Goal: Information Seeking & Learning: Find specific fact

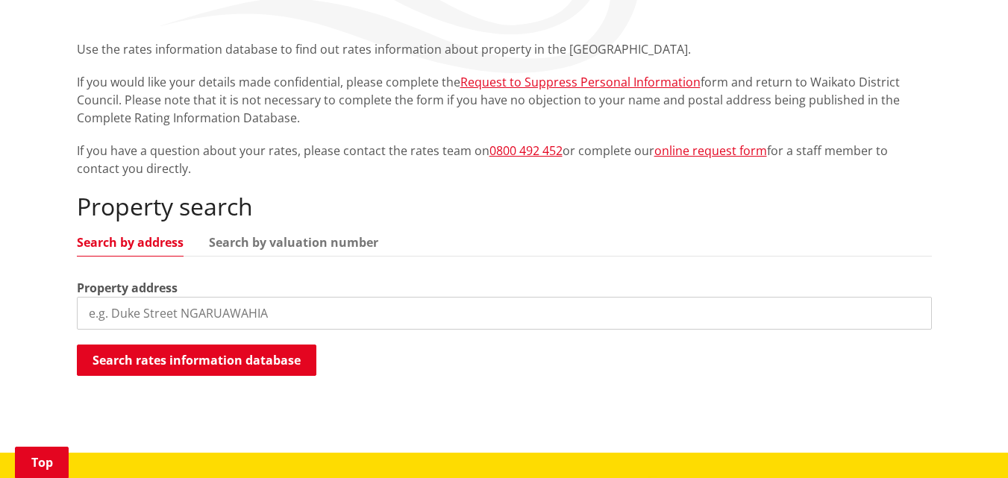
scroll to position [270, 0]
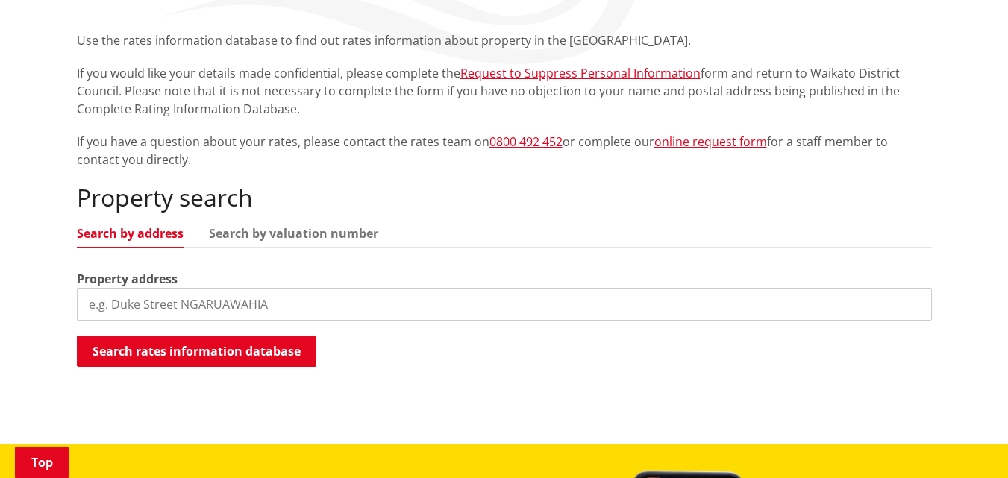
click at [92, 305] on input "search" at bounding box center [504, 304] width 855 height 33
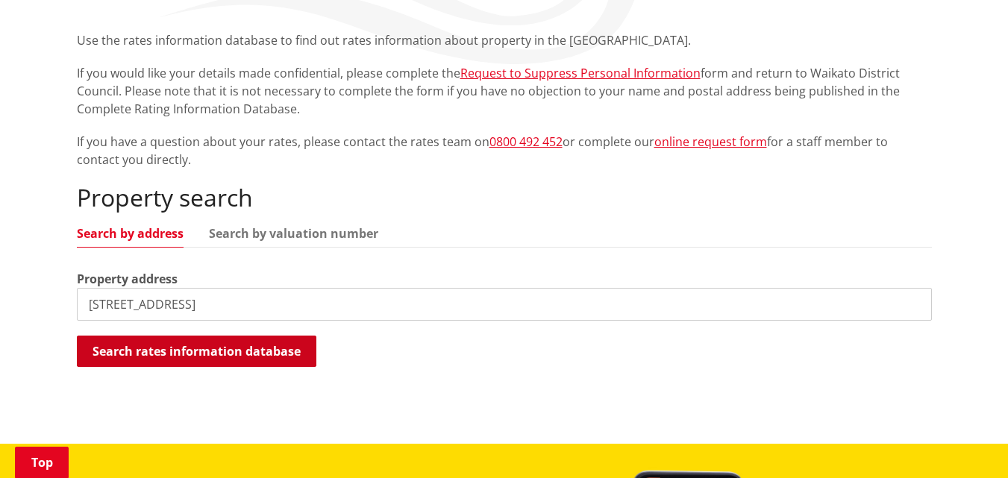
type input "[STREET_ADDRESS]"
click at [192, 351] on button "Search rates information database" at bounding box center [196, 351] width 239 height 31
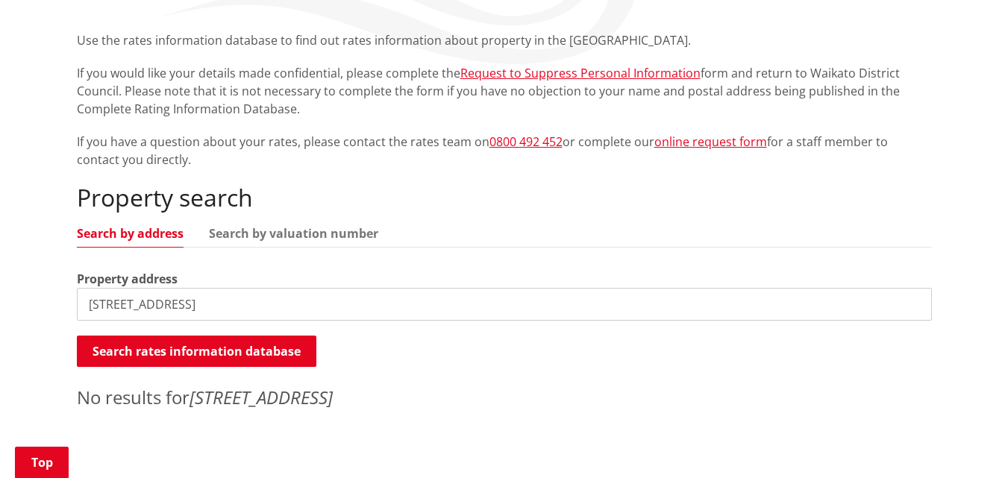
drag, startPoint x: 198, startPoint y: 302, endPoint x: 65, endPoint y: 300, distance: 132.8
click at [66, 300] on div "Home Services and facilities Rates Rates Information Database Rates Information…" at bounding box center [504, 167] width 877 height 502
click at [275, 232] on link "Search by valuation number" at bounding box center [293, 233] width 169 height 12
click at [104, 303] on input "search" at bounding box center [504, 304] width 855 height 33
paste input "LOT 1 DP 101982"
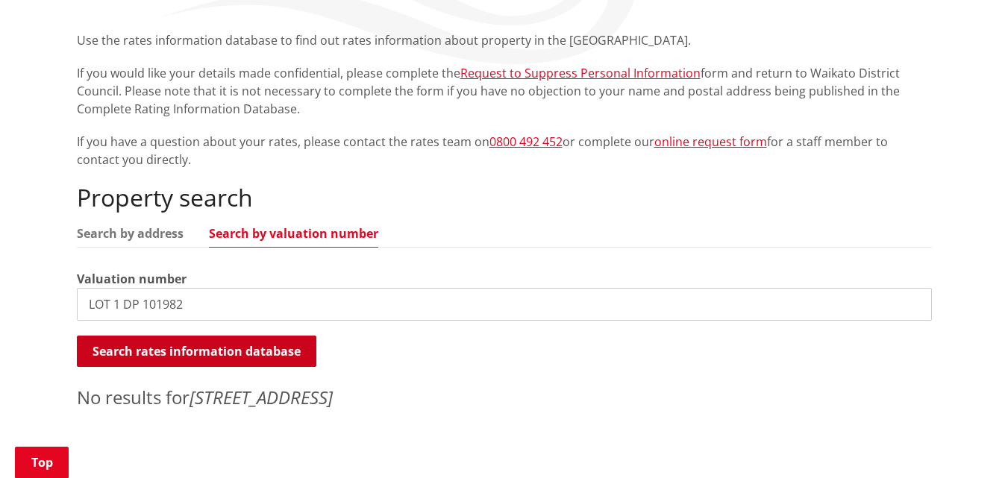
click at [169, 349] on button "Search rates information database" at bounding box center [196, 351] width 239 height 31
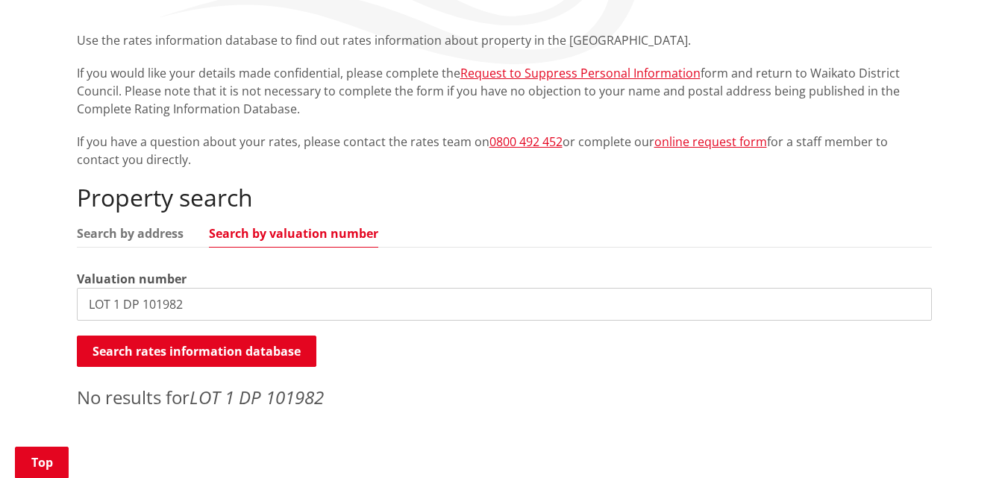
drag, startPoint x: 222, startPoint y: 298, endPoint x: 55, endPoint y: 302, distance: 166.4
click at [55, 302] on div "Home Services and facilities Rates Rates Information Database Rates Information…" at bounding box center [504, 178] width 1008 height 599
paste input "3791/3421"
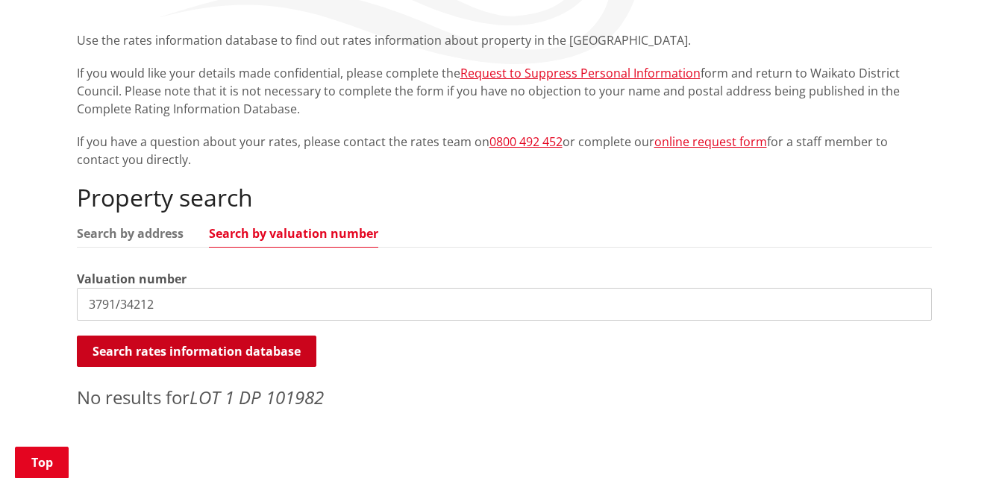
type input "3791/34212"
click at [163, 344] on button "Search rates information database" at bounding box center [196, 351] width 239 height 31
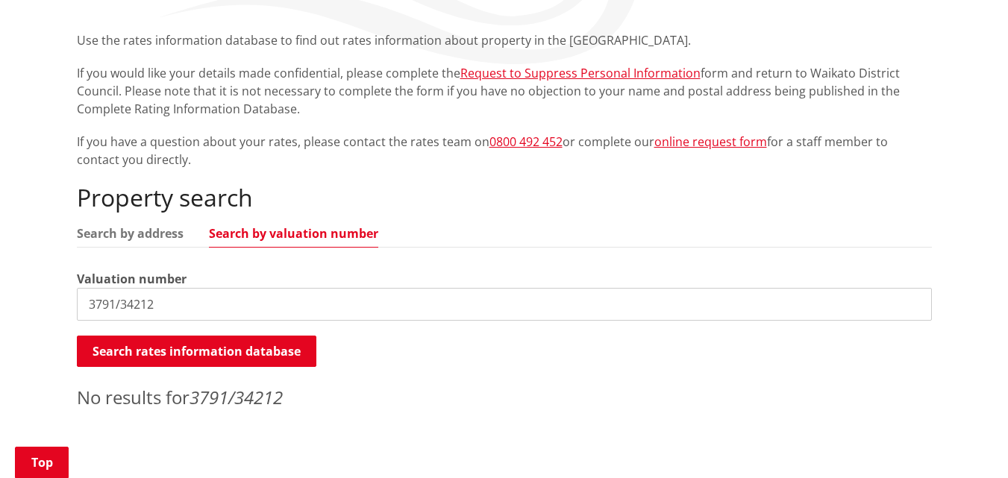
click at [305, 234] on link "Search by valuation number" at bounding box center [293, 233] width 169 height 12
click at [183, 318] on input "3791/34212" at bounding box center [504, 304] width 855 height 33
click at [183, 316] on input "3791/34212" at bounding box center [504, 304] width 855 height 33
drag, startPoint x: 178, startPoint y: 310, endPoint x: 74, endPoint y: 304, distance: 104.6
click at [74, 304] on div "Home Services and facilities Rates Rates Information Database Rates Information…" at bounding box center [504, 167] width 877 height 502
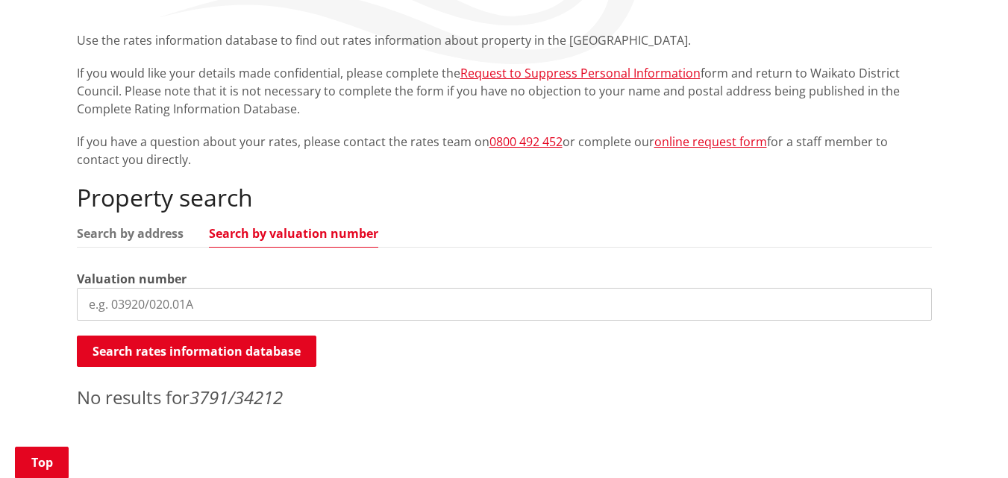
paste input "3791/34212"
type input "3791/34212"
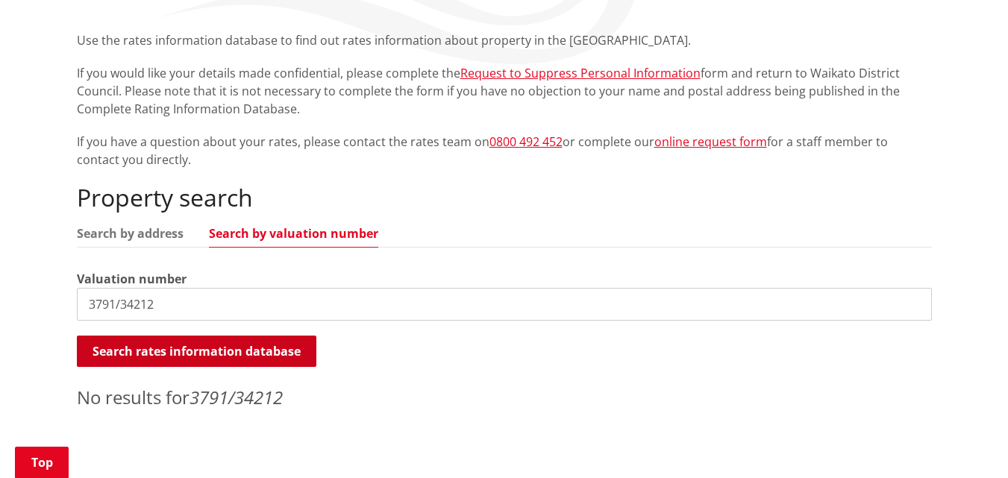
click at [149, 357] on button "Search rates information database" at bounding box center [196, 351] width 239 height 31
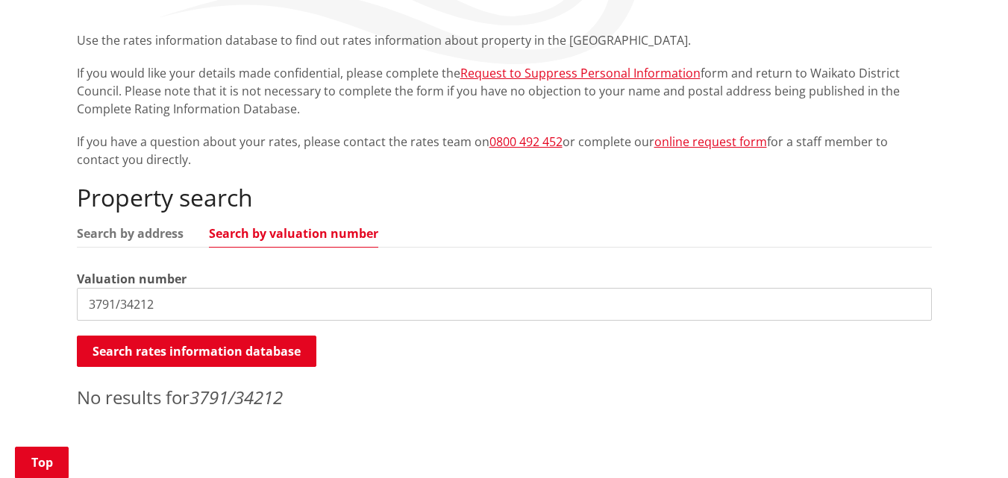
drag, startPoint x: 179, startPoint y: 310, endPoint x: 19, endPoint y: 302, distance: 160.5
click at [19, 302] on div "Home Services and facilities Rates Rates Information Database Rates Information…" at bounding box center [504, 178] width 1008 height 599
paste input "3791/34212"
type input "3791/34212"
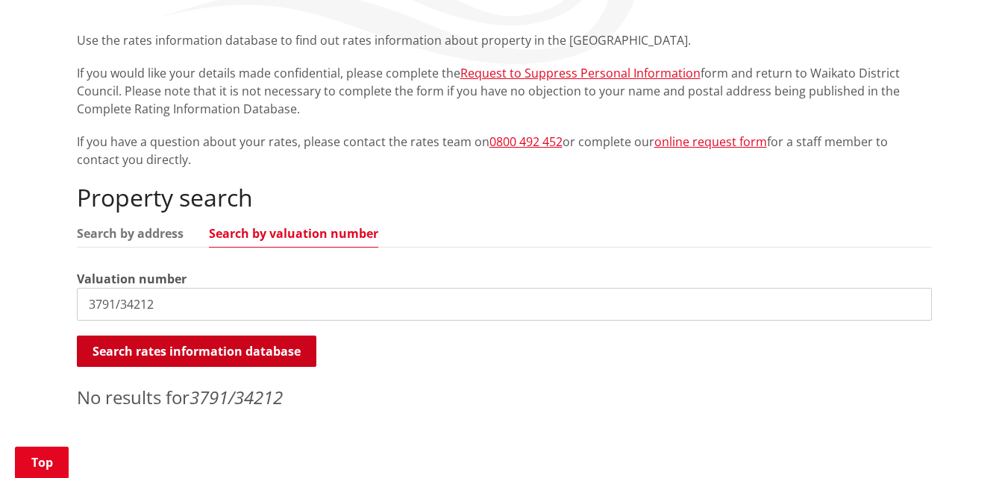
click at [159, 345] on button "Search rates information database" at bounding box center [196, 351] width 239 height 31
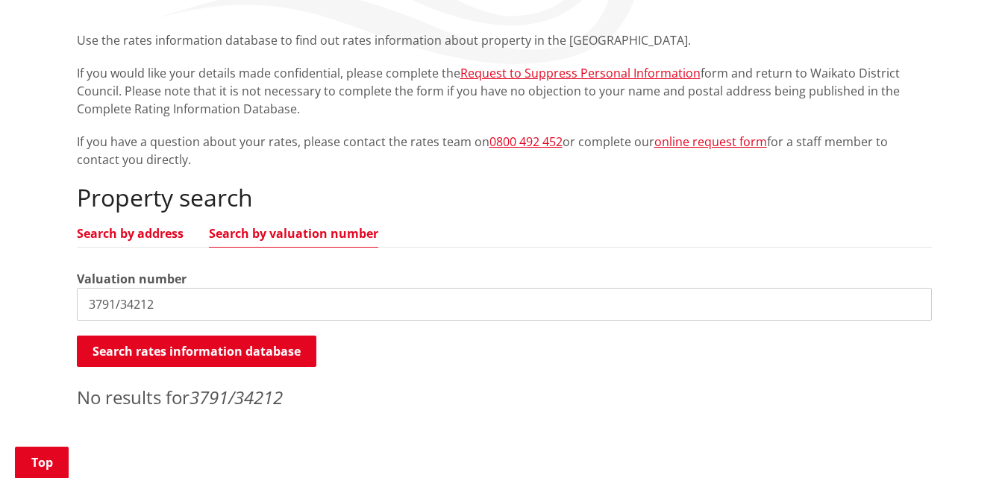
click at [142, 233] on link "Search by address" at bounding box center [130, 233] width 107 height 12
drag, startPoint x: 162, startPoint y: 303, endPoint x: 73, endPoint y: 304, distance: 88.8
click at [73, 304] on div "Home Services and facilities Rates Rates Information Database Rates Information…" at bounding box center [504, 167] width 877 height 502
click at [109, 304] on input "[GEOGRAPHIC_DATA]" at bounding box center [504, 304] width 855 height 33
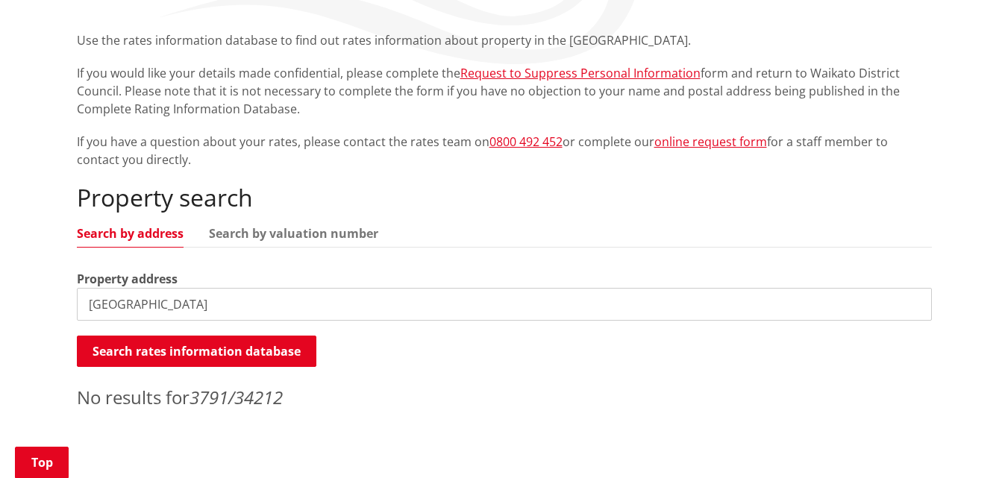
click at [109, 304] on input "[GEOGRAPHIC_DATA]" at bounding box center [504, 304] width 855 height 33
click at [111, 304] on input "[GEOGRAPHIC_DATA]" at bounding box center [504, 304] width 855 height 33
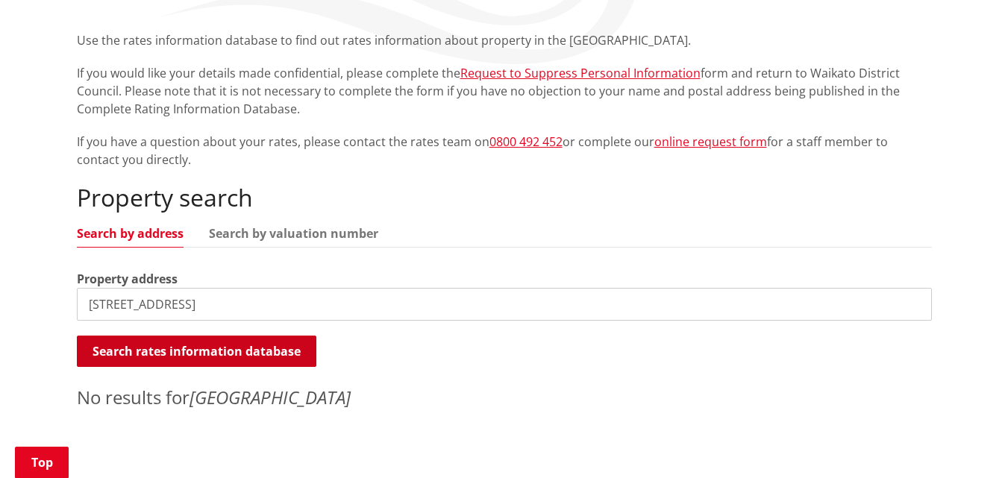
type input "[STREET_ADDRESS]"
click at [198, 350] on button "Search rates information database" at bounding box center [196, 351] width 239 height 31
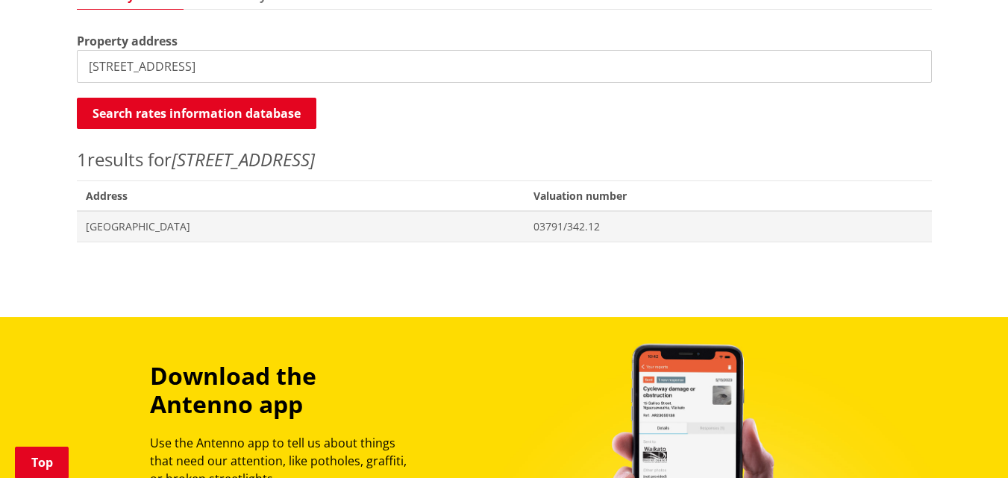
scroll to position [527, 0]
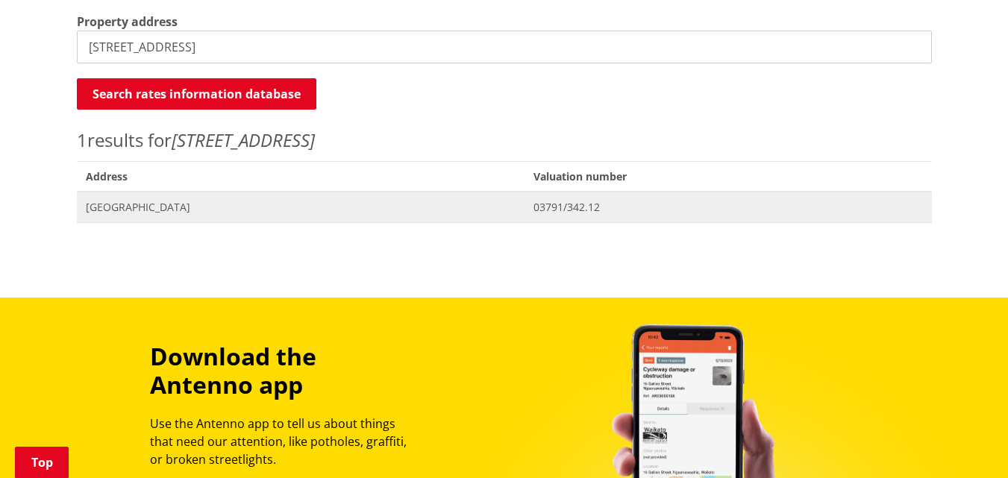
click at [186, 202] on span "[GEOGRAPHIC_DATA]" at bounding box center [301, 207] width 430 height 15
